Goal: Information Seeking & Learning: Understand process/instructions

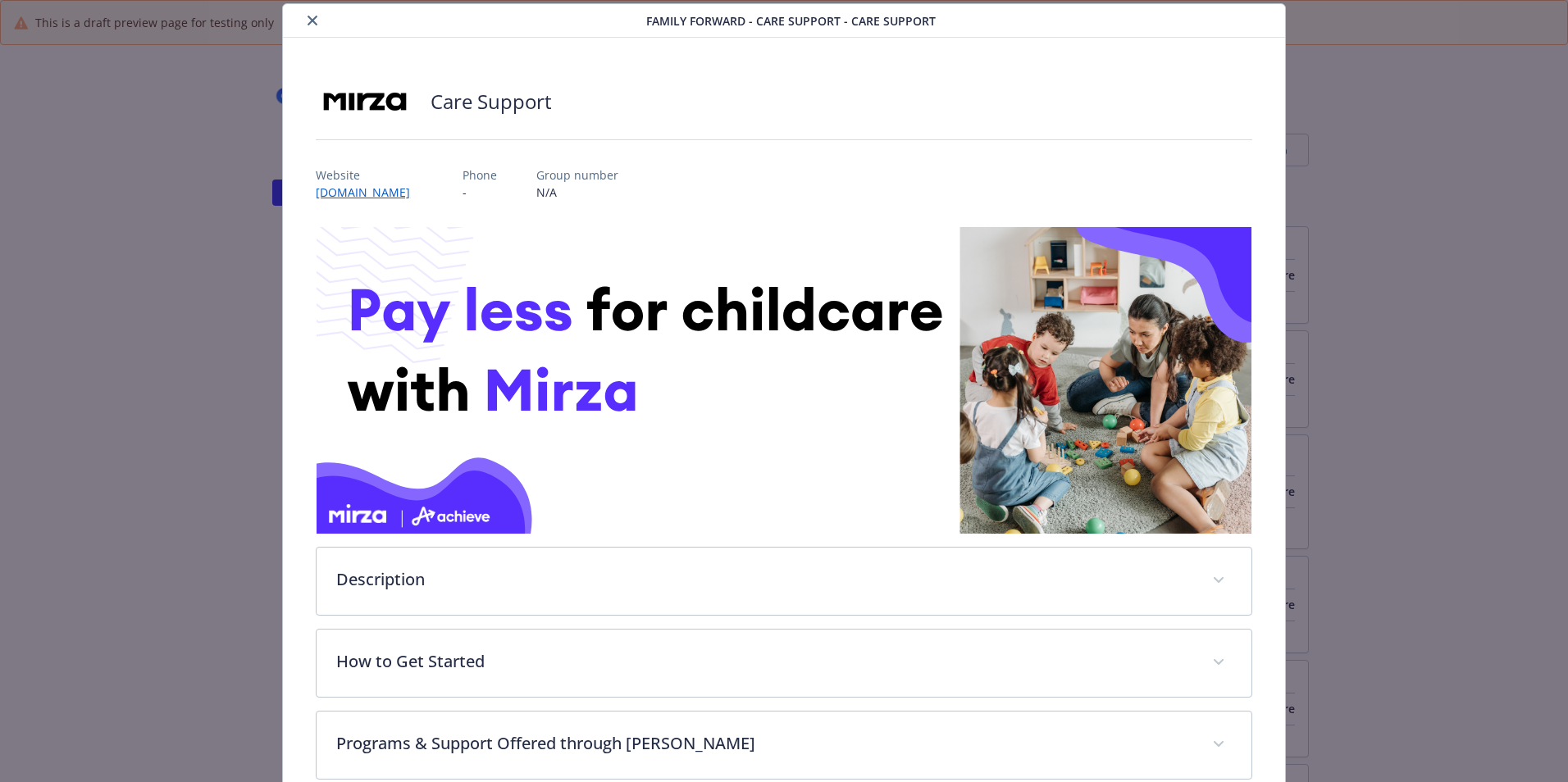
scroll to position [219, 0]
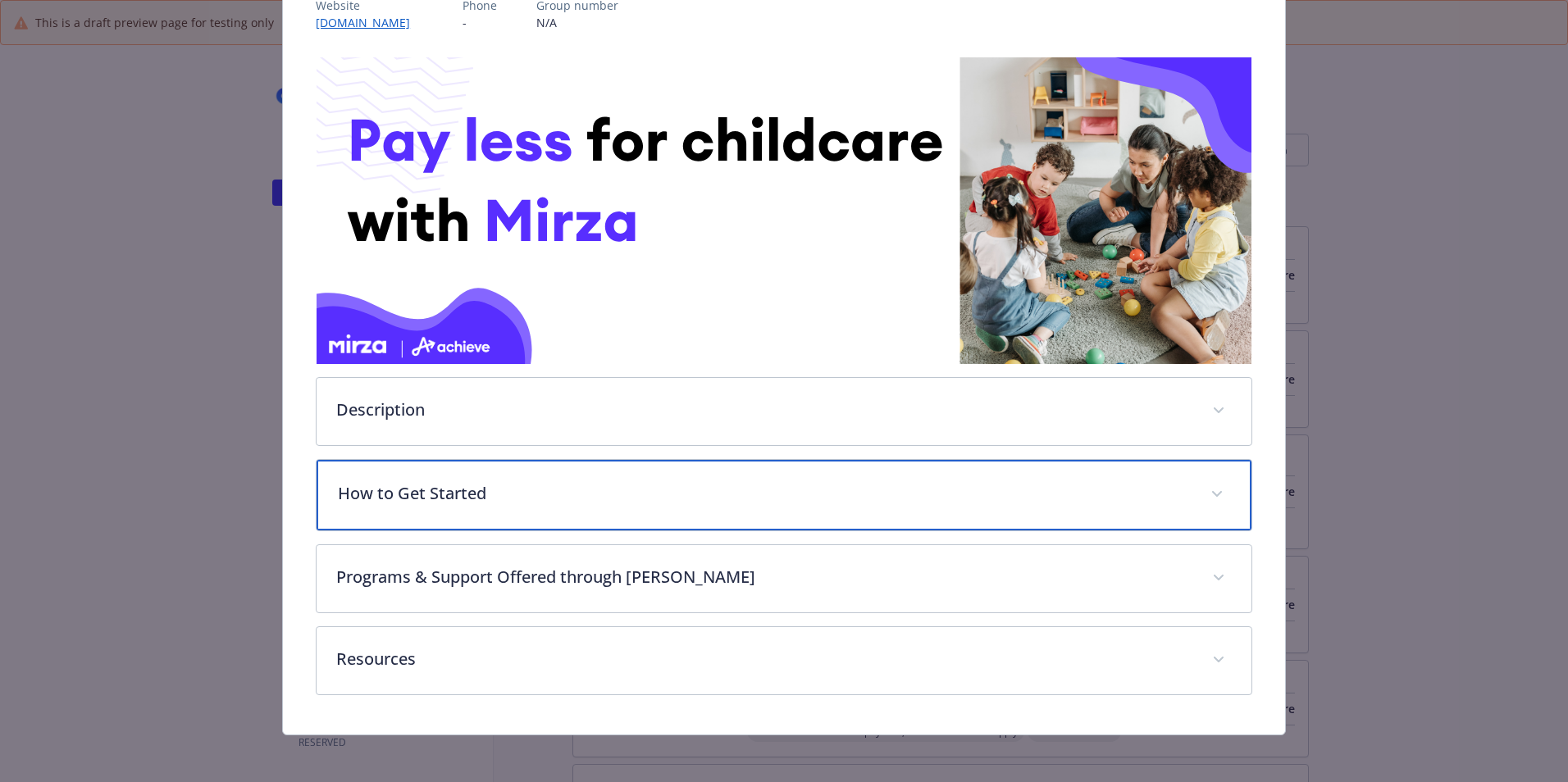
click at [657, 489] on p "How to Get Started" at bounding box center [764, 494] width 852 height 24
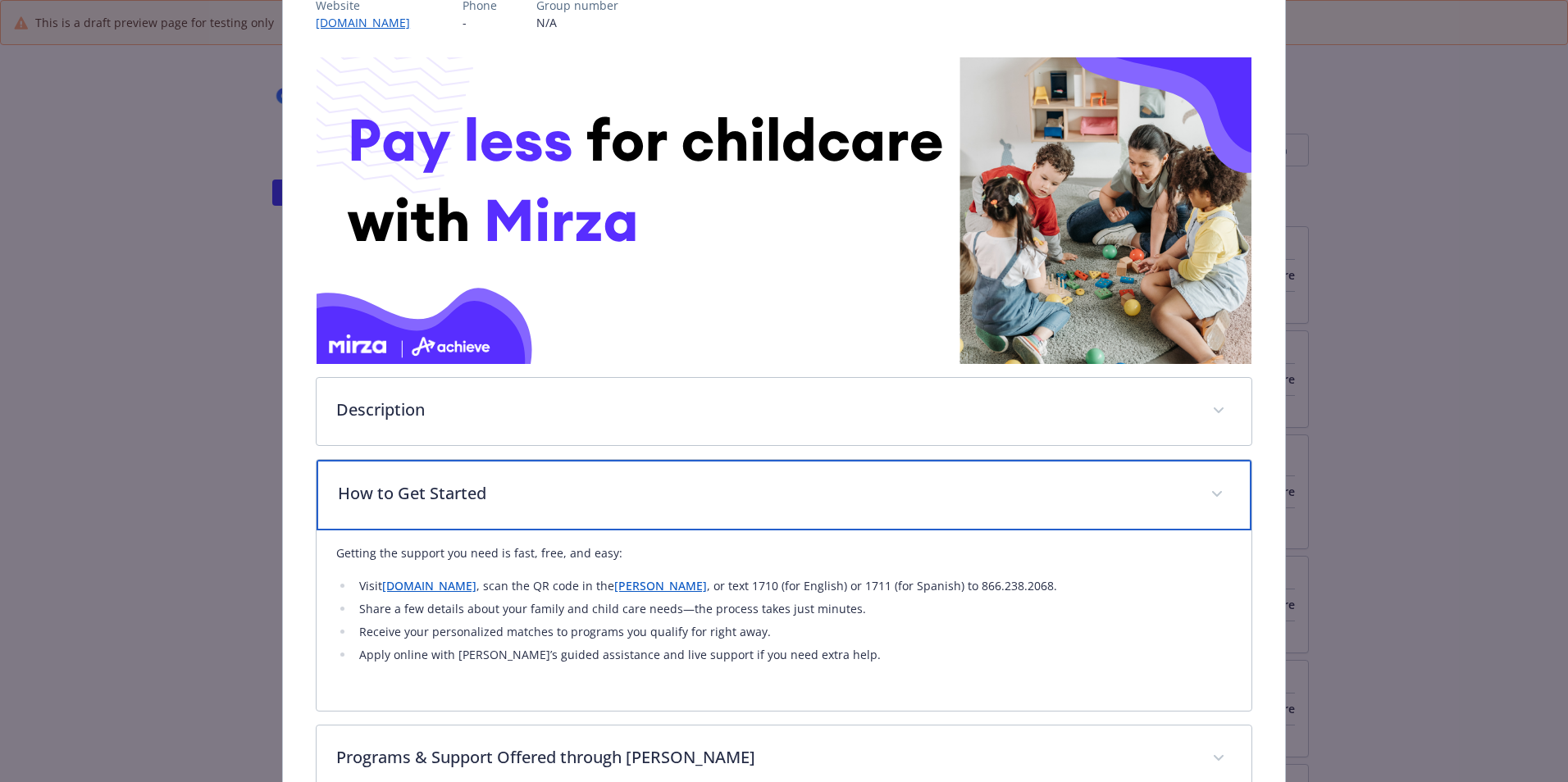
click at [778, 488] on p "How to Get Started" at bounding box center [764, 494] width 852 height 24
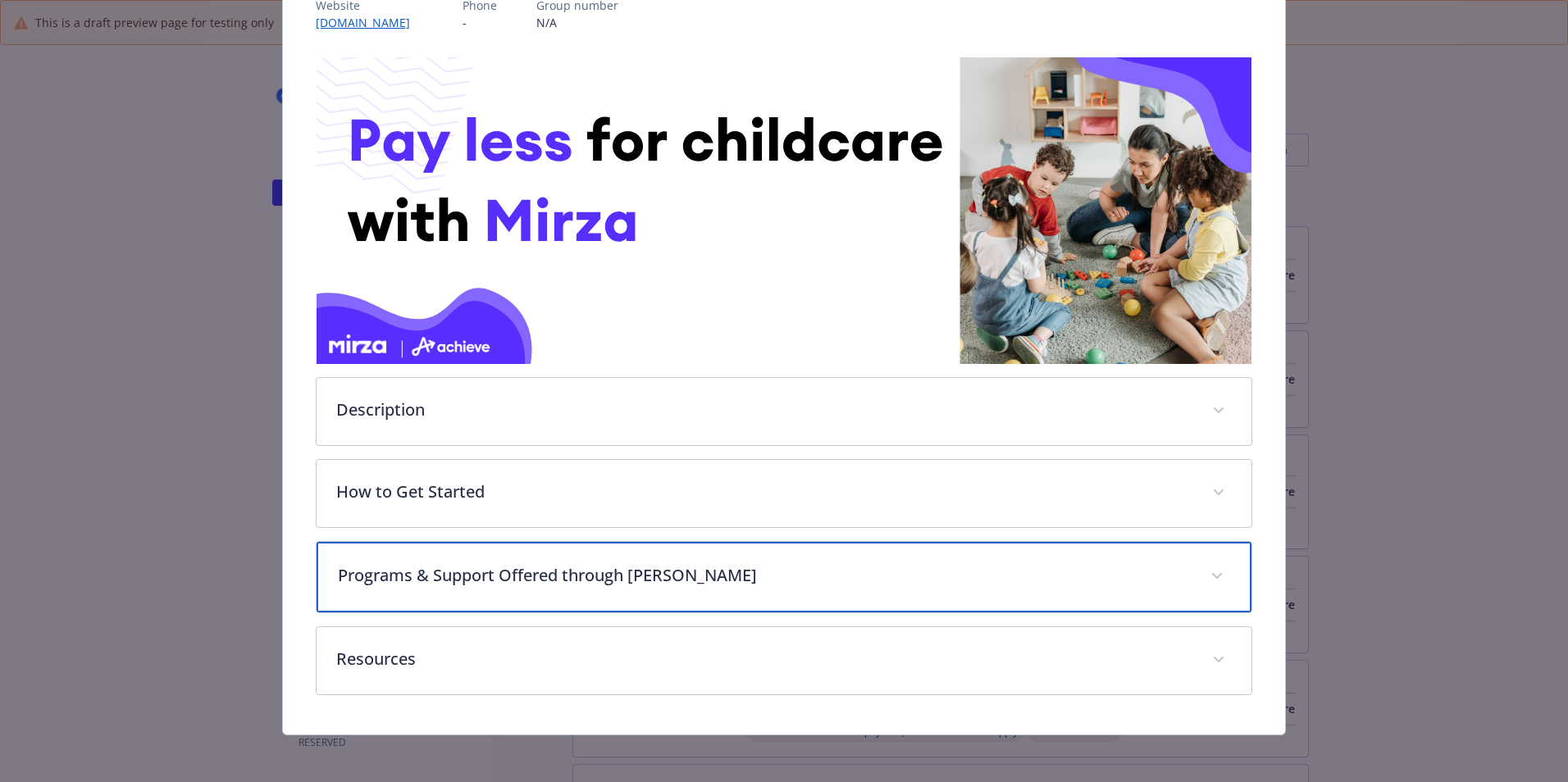
click at [481, 578] on p "Programs & Support Offered through [PERSON_NAME]" at bounding box center [764, 575] width 852 height 24
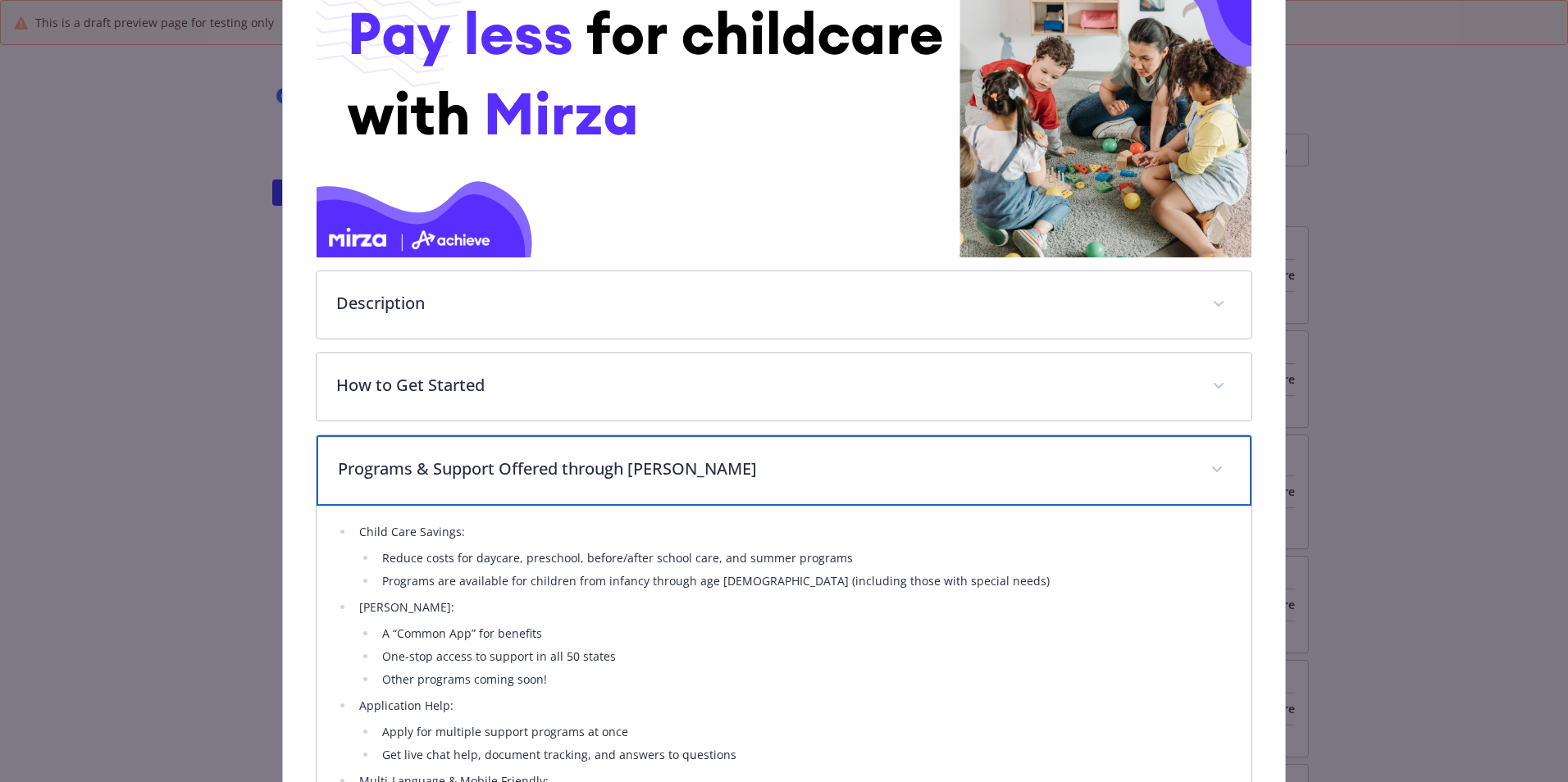
scroll to position [421, 0]
